Goal: Information Seeking & Learning: Learn about a topic

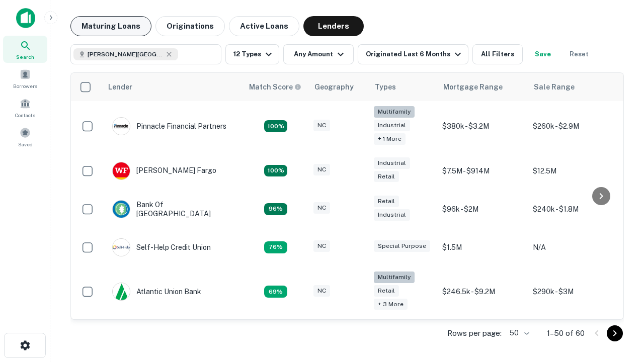
click at [111, 26] on button "Maturing Loans" at bounding box center [110, 26] width 81 height 20
